Goal: Information Seeking & Learning: Understand process/instructions

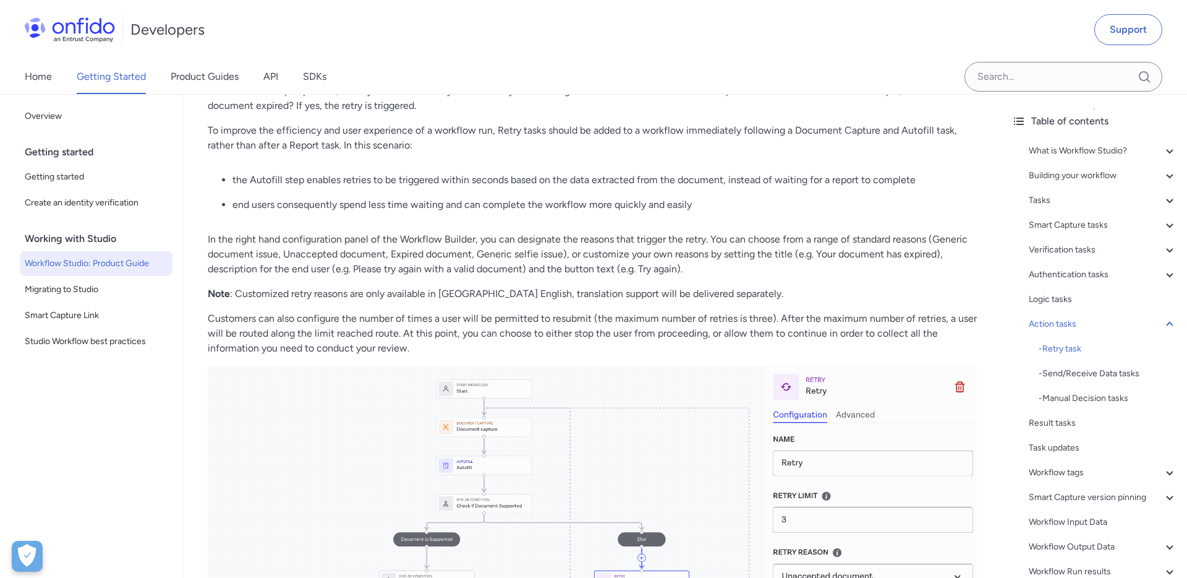
click at [105, 257] on span "Workflow Studio: Product Guide" at bounding box center [96, 263] width 143 height 15
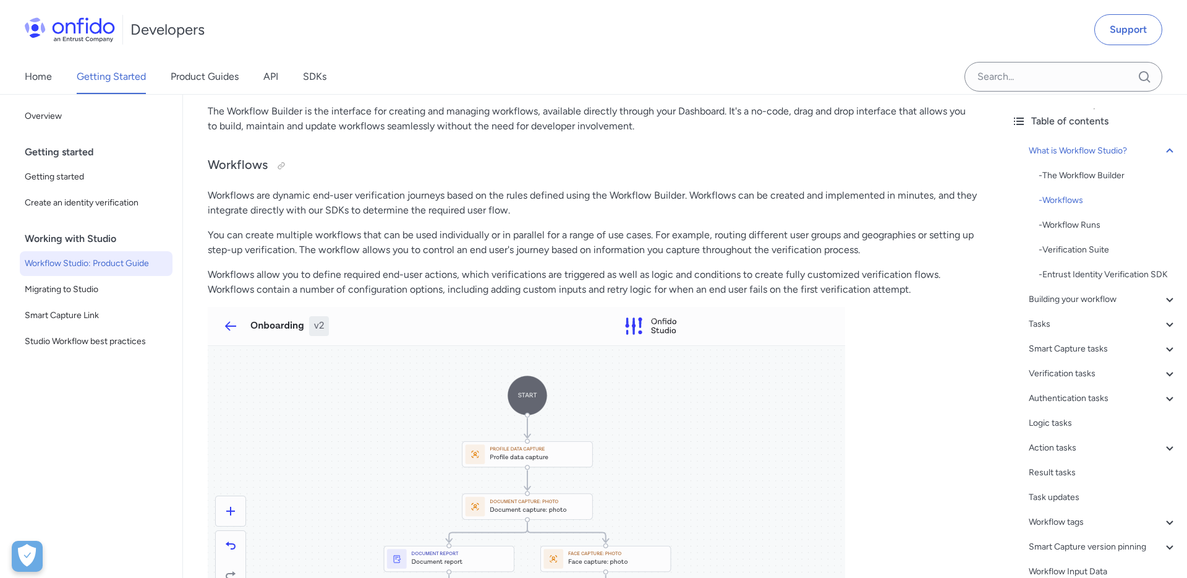
scroll to position [14694, 0]
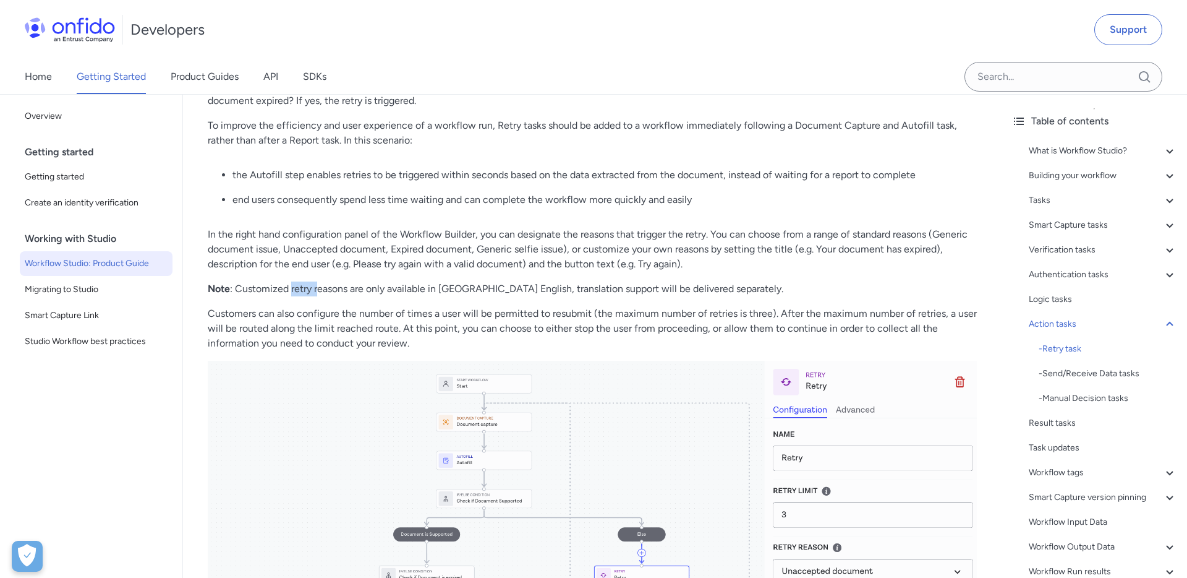
click at [529, 285] on p "Note : Customized retry reasons are only available in US English, translation s…" at bounding box center [592, 288] width 769 height 15
click at [388, 254] on p "In the right hand configuration panel of the Workflow Builder, you can designat…" at bounding box center [592, 249] width 769 height 45
